Goal: Task Accomplishment & Management: Manage account settings

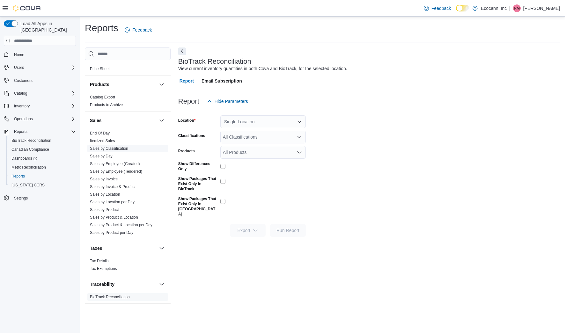
scroll to position [393, 0]
click at [108, 158] on link "Sales by Day" at bounding box center [101, 156] width 23 height 4
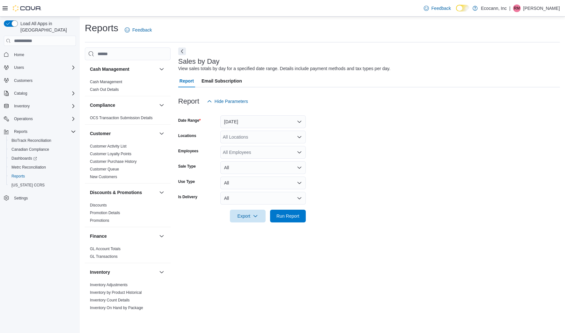
click at [268, 123] on button "[DATE]" at bounding box center [263, 121] width 86 height 13
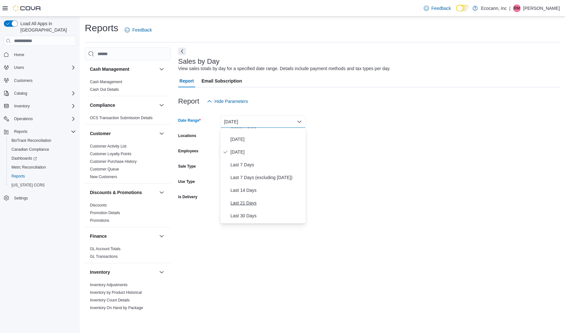
scroll to position [12, 0]
click at [255, 199] on span "Last 21 Days" at bounding box center [267, 199] width 73 height 8
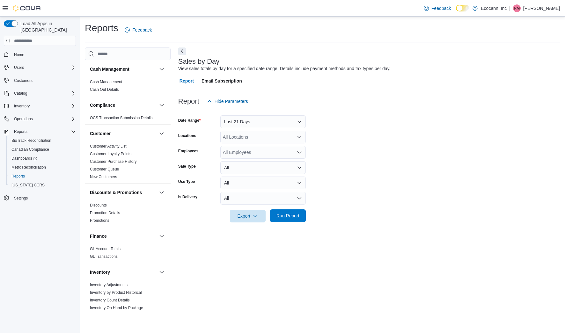
click at [282, 213] on span "Run Report" at bounding box center [288, 216] width 23 height 6
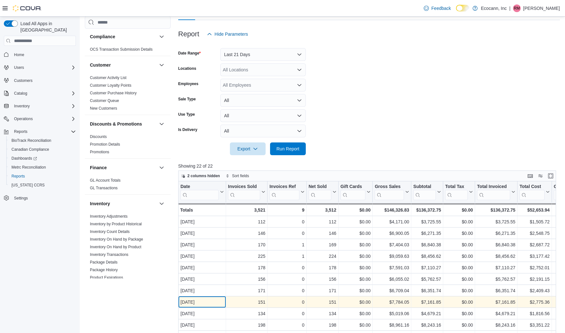
click at [212, 303] on div "Aug 4, 2025" at bounding box center [202, 303] width 43 height 8
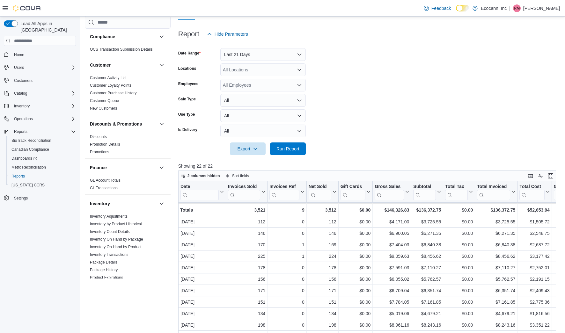
click at [253, 59] on button "Last 21 Days" at bounding box center [263, 54] width 86 height 13
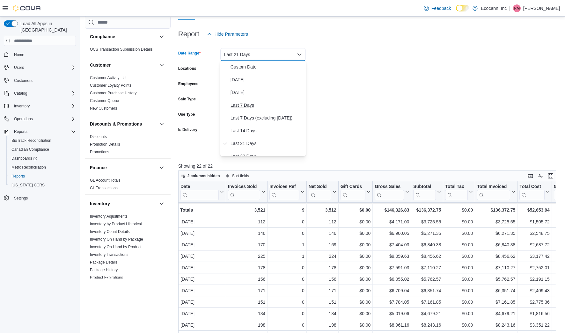
click at [242, 108] on span "Last 7 Days" at bounding box center [267, 105] width 73 height 8
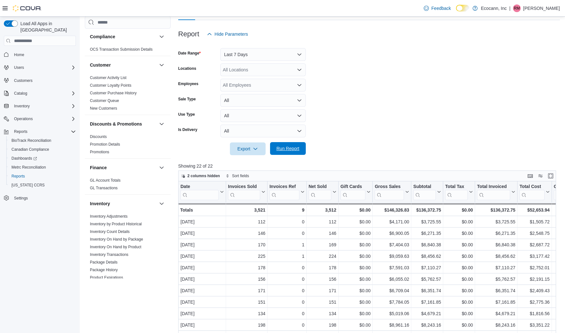
click at [293, 143] on span "Run Report" at bounding box center [288, 148] width 28 height 13
click at [47, 102] on div "Inventory" at bounding box center [43, 106] width 64 height 8
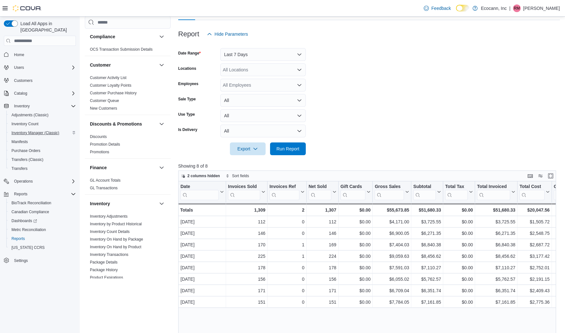
click at [37, 130] on span "Inventory Manager (Classic)" at bounding box center [35, 132] width 48 height 5
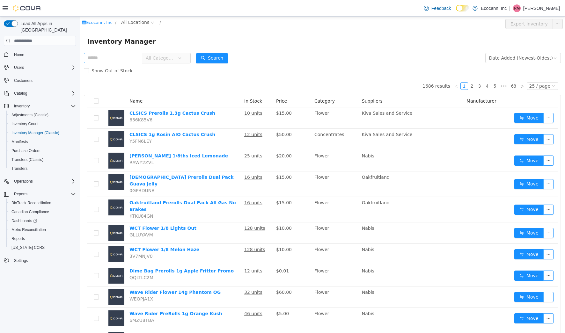
click at [129, 57] on input "text" at bounding box center [113, 58] width 58 height 10
type input "*********"
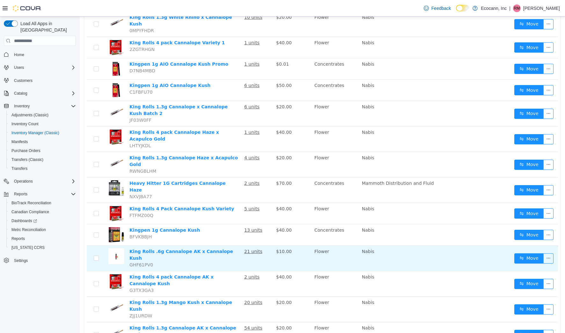
scroll to position [121, 0]
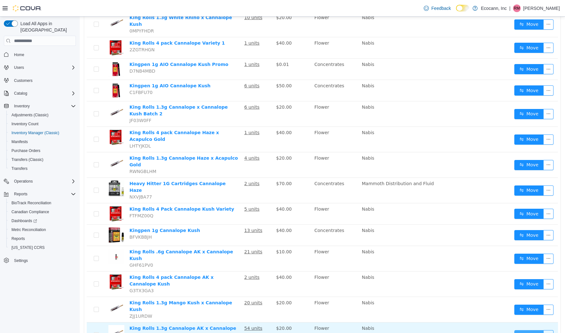
click at [523, 331] on button "Move" at bounding box center [529, 336] width 29 height 10
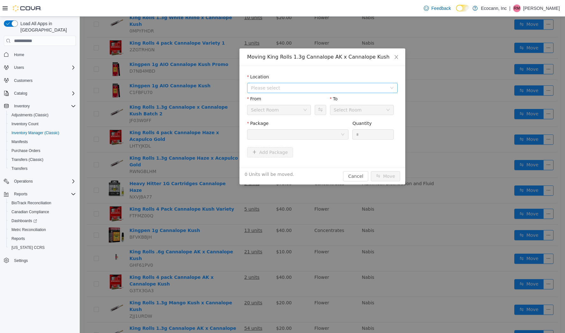
click at [337, 89] on span "Please select" at bounding box center [319, 88] width 136 height 6
click at [321, 111] on span "306 F St" at bounding box center [329, 111] width 135 height 9
click at [315, 135] on div at bounding box center [296, 135] width 90 height 10
click at [315, 132] on div at bounding box center [296, 135] width 90 height 10
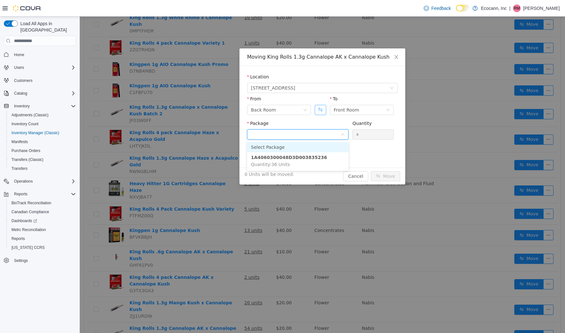
click at [321, 111] on button "Swap" at bounding box center [320, 110] width 11 height 10
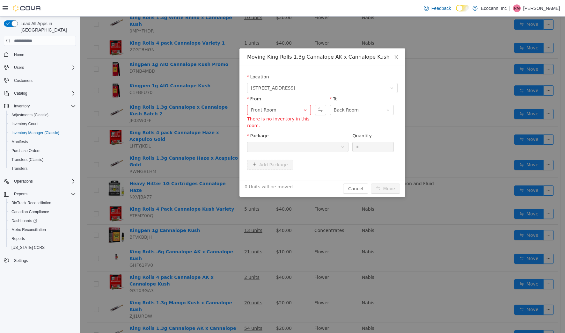
click at [314, 143] on div at bounding box center [296, 147] width 90 height 10
click at [318, 110] on button "Swap" at bounding box center [320, 110] width 11 height 10
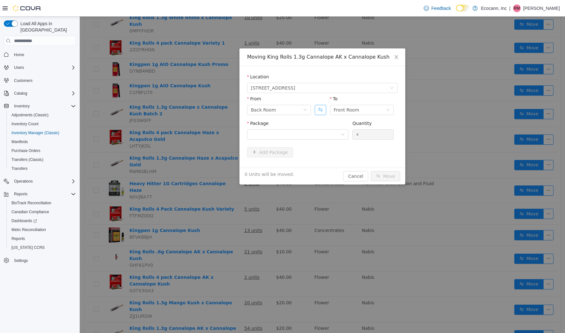
click at [318, 110] on button "Swap" at bounding box center [320, 110] width 11 height 10
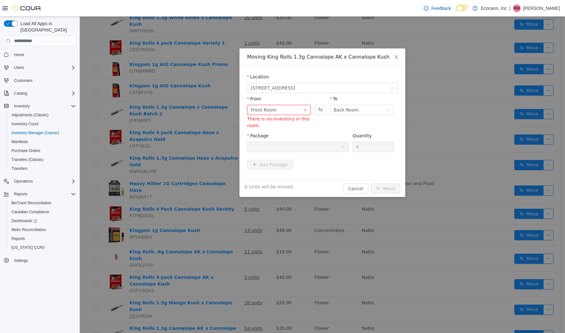
click at [307, 145] on div at bounding box center [296, 147] width 90 height 10
click at [322, 111] on button "Swap" at bounding box center [320, 110] width 11 height 10
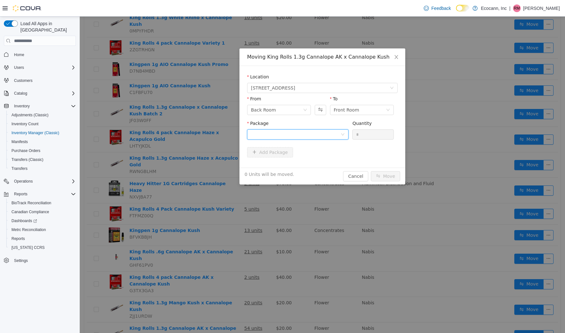
click at [314, 133] on div at bounding box center [296, 135] width 90 height 10
click at [316, 154] on li "1A4060300048D3D003835236 Quantity : 36 Units" at bounding box center [297, 161] width 101 height 17
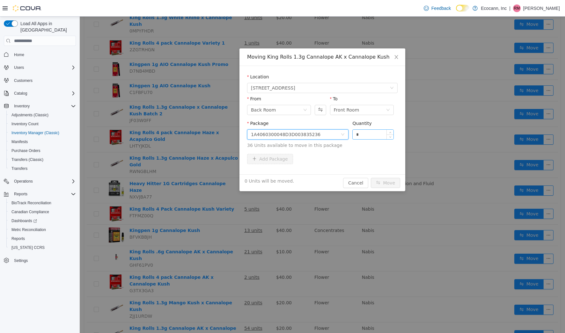
click at [370, 133] on input "*" at bounding box center [373, 135] width 41 height 10
type input "**"
click at [389, 185] on button "Move" at bounding box center [385, 183] width 29 height 10
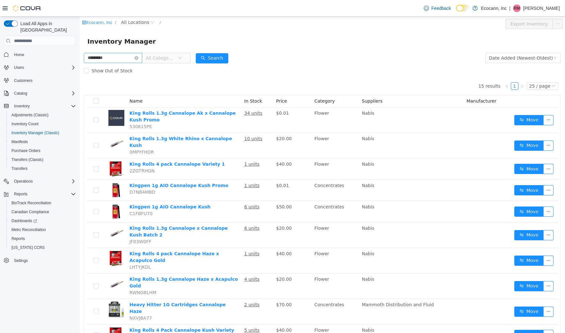
scroll to position [0, 0]
click at [132, 59] on input "*********" at bounding box center [113, 58] width 58 height 10
type input "*****"
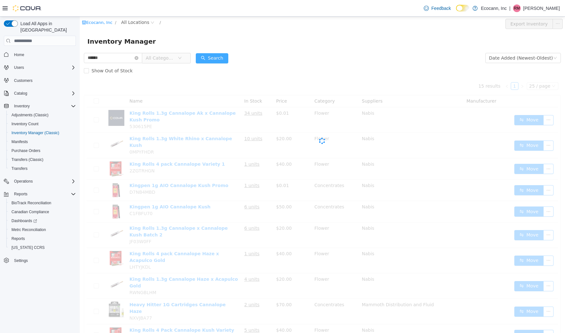
click at [220, 57] on button "Search" at bounding box center [212, 58] width 33 height 10
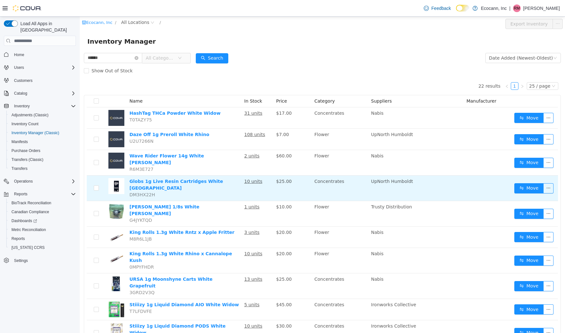
click at [522, 188] on td "Move" at bounding box center [535, 189] width 46 height 26
click at [523, 183] on button "Move" at bounding box center [529, 188] width 29 height 10
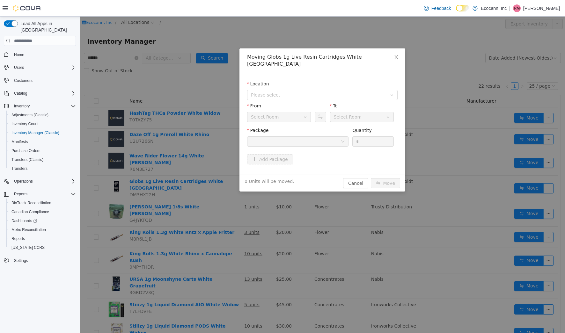
click at [320, 82] on div "Location" at bounding box center [322, 85] width 151 height 9
click at [320, 91] on span "Please select" at bounding box center [320, 95] width 139 height 10
click at [317, 111] on span "306 F St" at bounding box center [329, 111] width 135 height 9
click at [318, 137] on div at bounding box center [296, 142] width 90 height 10
click at [321, 113] on button "Swap" at bounding box center [320, 117] width 11 height 10
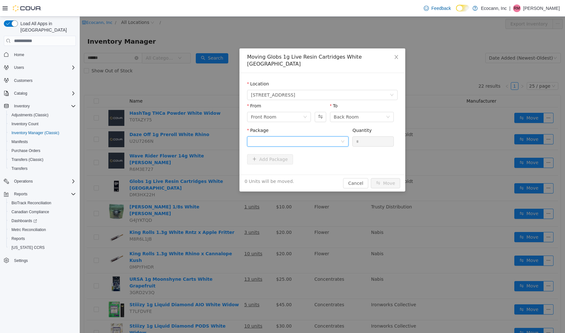
click at [316, 138] on div at bounding box center [296, 142] width 90 height 10
click at [361, 178] on div "Moving Globs 1g Live Resin Cartridges White Durban Location 306 F St From Front…" at bounding box center [323, 119] width 166 height 143
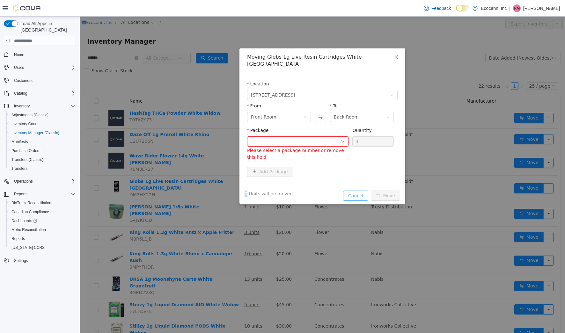
click at [361, 178] on div "Location 306 F St From Front Room To Back Room Package Please select a package …" at bounding box center [323, 130] width 166 height 114
click at [360, 187] on div "0 Units will be moved. Cancel Move" at bounding box center [323, 195] width 166 height 17
click at [358, 191] on button "Cancel" at bounding box center [355, 196] width 25 height 10
